Goal: Task Accomplishment & Management: Manage account settings

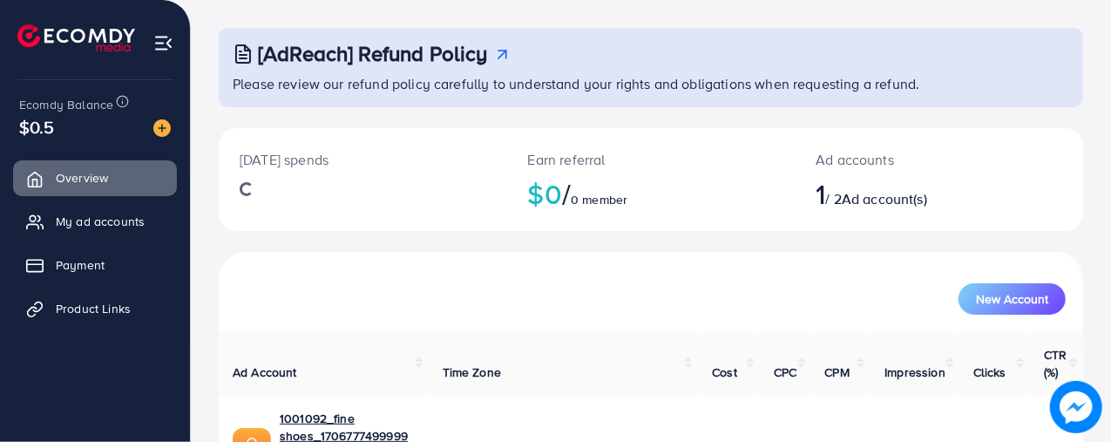
scroll to position [157, 0]
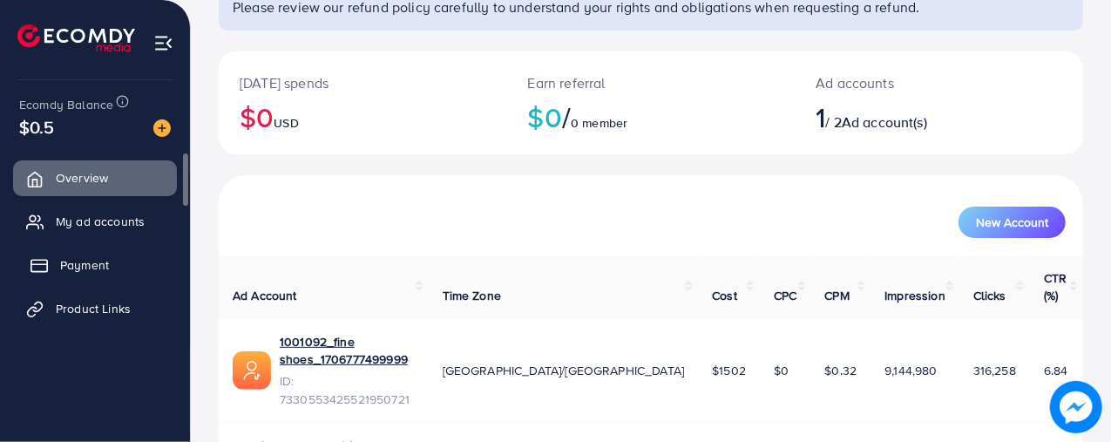
click at [71, 268] on span "Payment" at bounding box center [84, 264] width 49 height 17
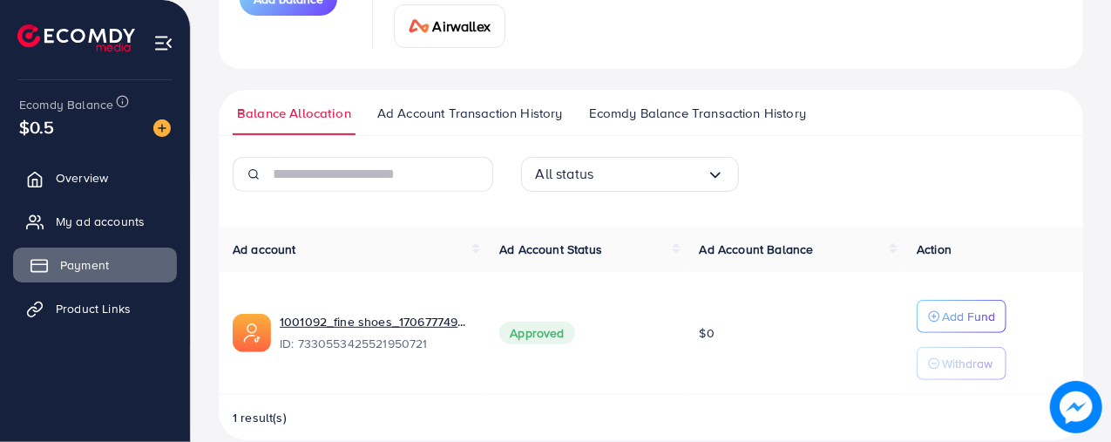
scroll to position [340, 0]
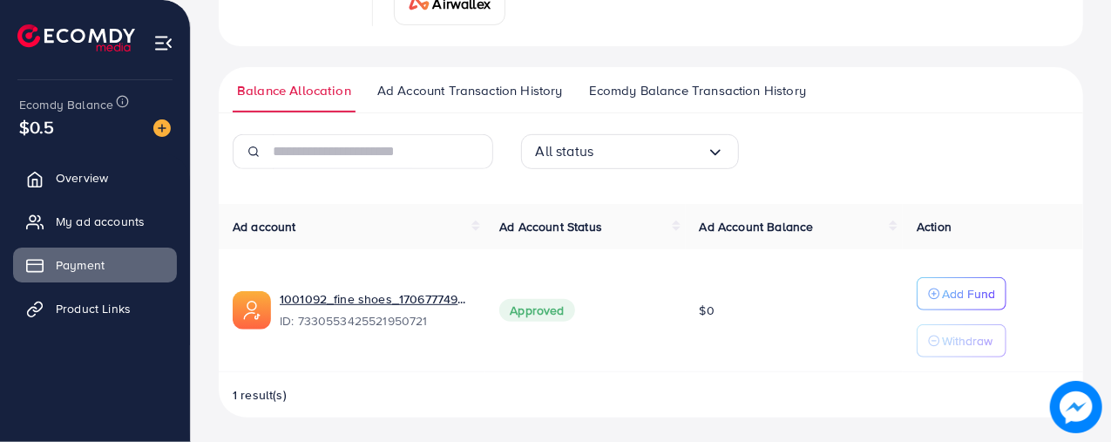
click at [966, 334] on p "Withdraw" at bounding box center [967, 340] width 51 height 21
click at [968, 336] on p "Withdraw" at bounding box center [967, 340] width 51 height 21
click at [971, 340] on p "Withdraw" at bounding box center [967, 340] width 51 height 21
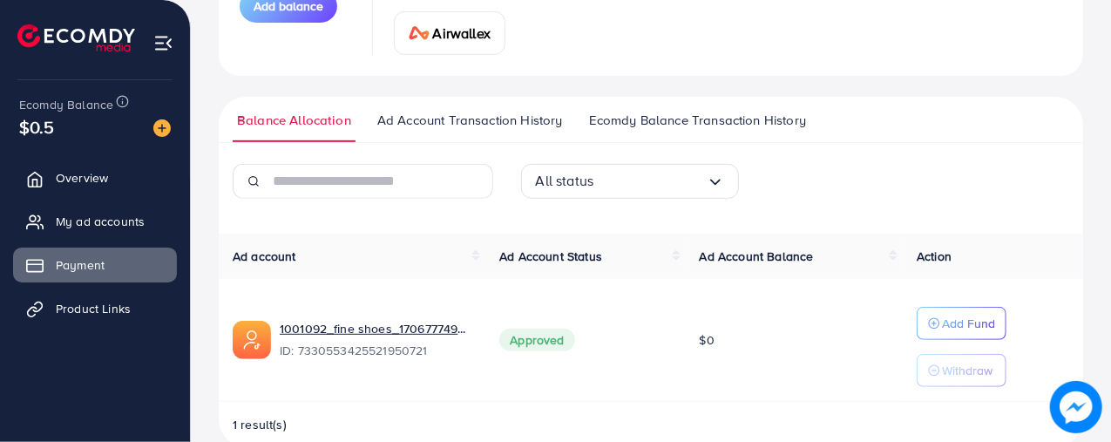
scroll to position [329, 0]
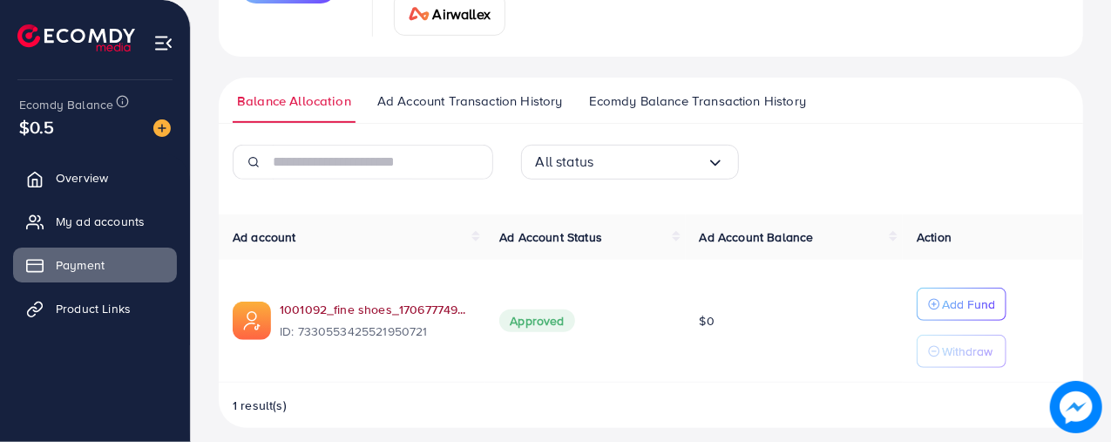
click at [324, 313] on link "1001092_fine shoes_1706777499999" at bounding box center [376, 309] width 192 height 17
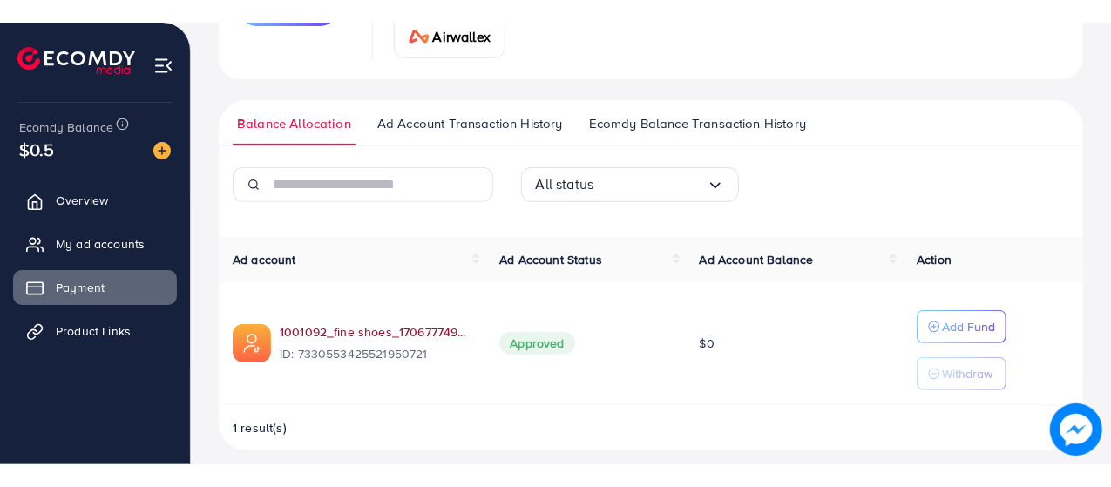
scroll to position [295, 0]
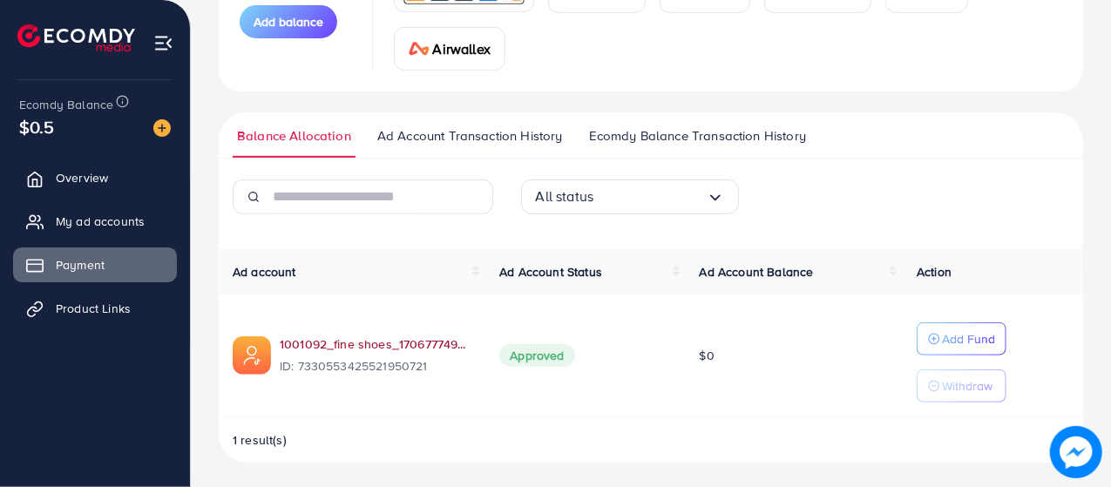
click at [385, 342] on link "1001092_fine shoes_1706777499999" at bounding box center [376, 344] width 192 height 17
click at [377, 346] on link "1001092_fine shoes_1706777499999" at bounding box center [376, 344] width 192 height 17
